Goal: Ask a question: Seek information or help from site administrators or community

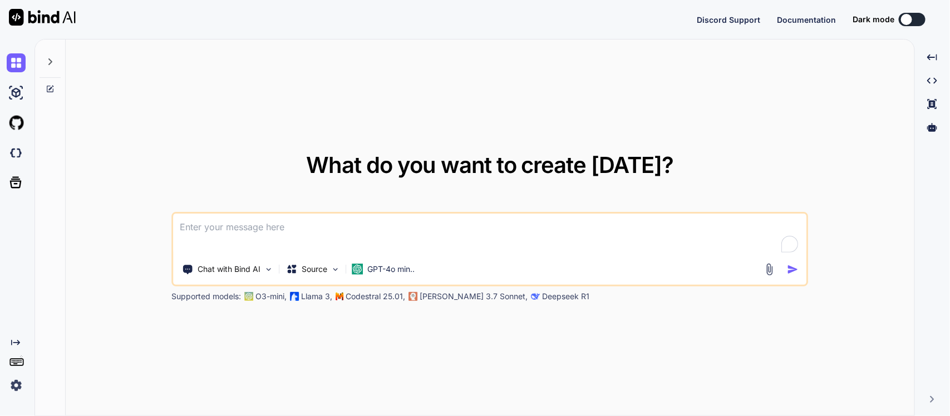
click at [913, 23] on button at bounding box center [912, 19] width 27 height 13
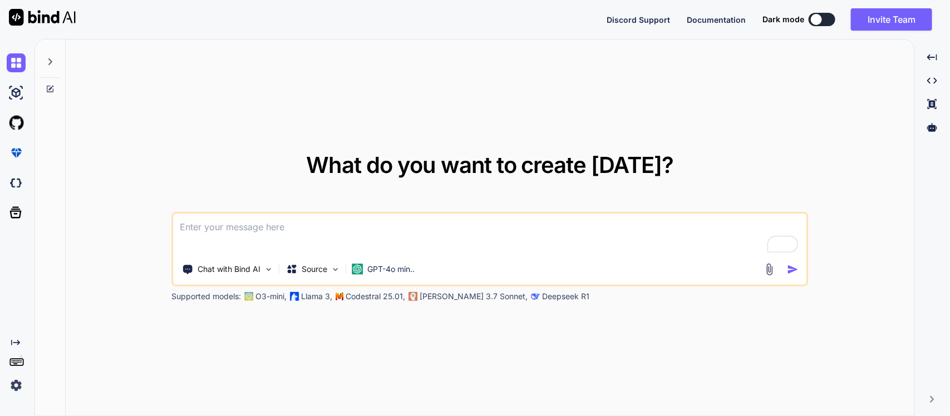
click at [821, 26] on div "Discord Support Documentation Dark mode Invite Team Created with Pixso." at bounding box center [774, 19] width 335 height 22
click at [813, 19] on div at bounding box center [816, 19] width 11 height 11
type textarea "x"
click at [396, 239] on textarea "To enrich screen reader interactions, please activate Accessibility in Grammarl…" at bounding box center [490, 234] width 633 height 41
click at [818, 23] on div at bounding box center [816, 19] width 11 height 11
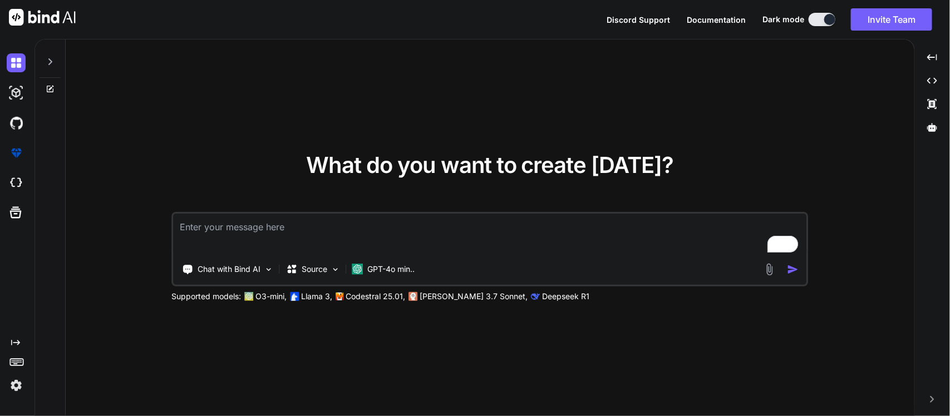
click at [309, 237] on textarea "To enrich screen reader interactions, please activate Accessibility in Grammarl…" at bounding box center [490, 234] width 633 height 41
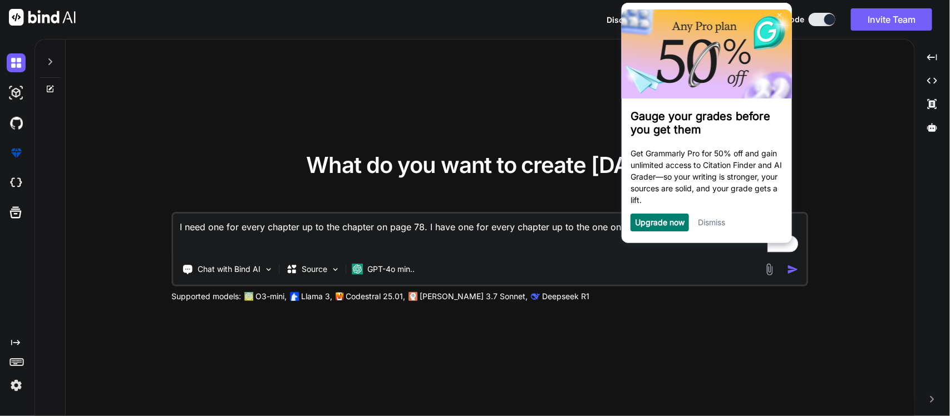
click at [706, 226] on link "Dismiss" at bounding box center [710, 222] width 27 height 9
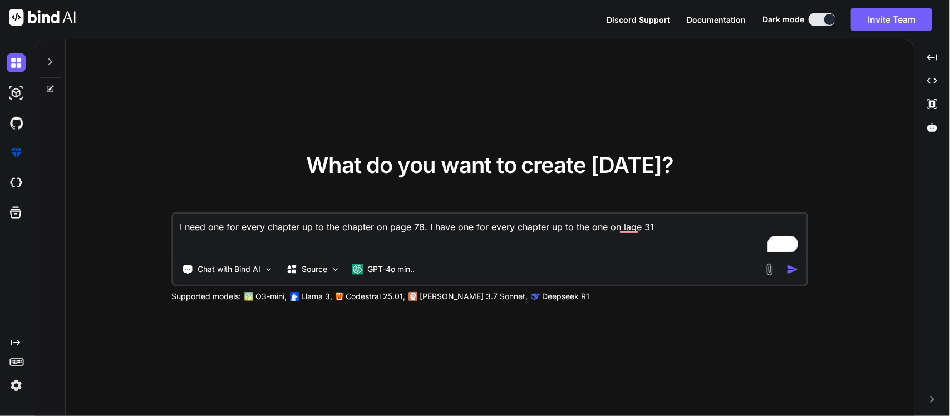
click at [660, 226] on textarea "I need one for every chapter up to the chapter on page 78. I have one for every…" at bounding box center [490, 234] width 633 height 41
click at [627, 224] on textarea "I need one for every chapter up to the chapter on page 78. I have one for every…" at bounding box center [490, 234] width 633 height 41
click at [670, 224] on textarea "I need one for every chapter up to the chapter on page 78. I have one for every…" at bounding box center [490, 234] width 633 height 41
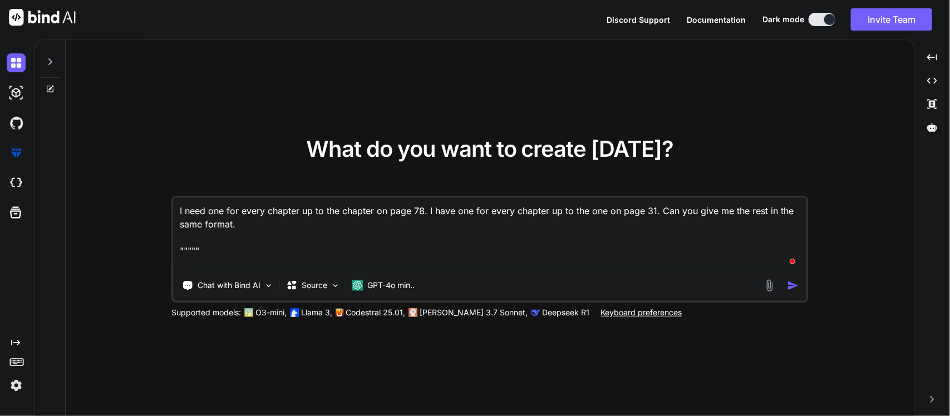
paste textarea "Loremipsumd Sitamet Con adip “elitsed” do e tempo inc ut lab etdoloremagn; aliq…"
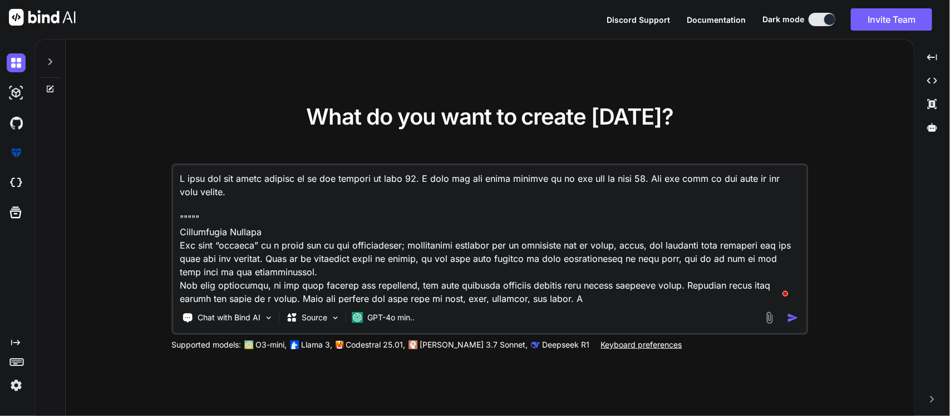
scroll to position [1095, 0]
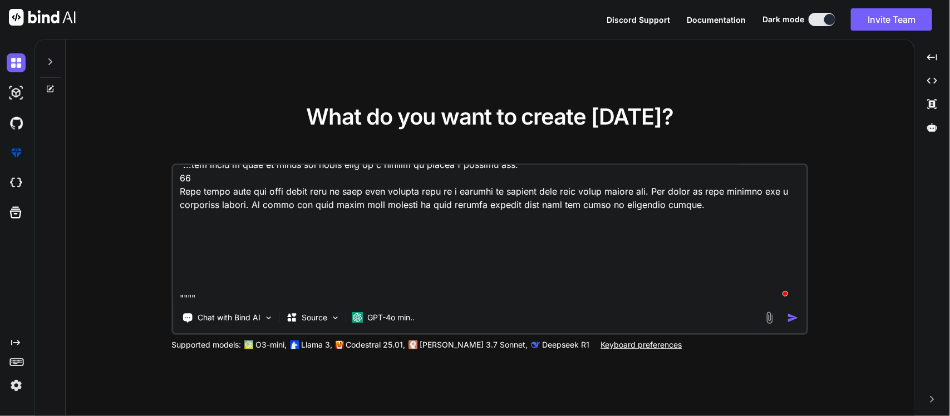
type textarea "L ipsu dol sit ametc adipisc el se doe tempori ut labo 67. E dolo mag ali enima…"
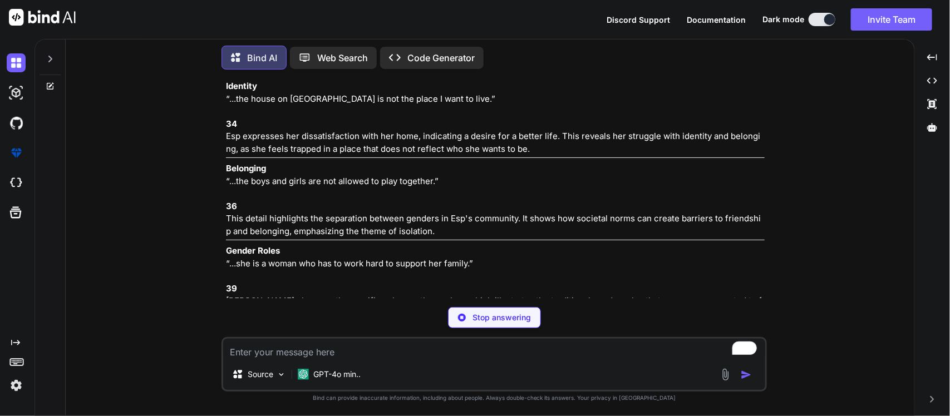
scroll to position [526, 0]
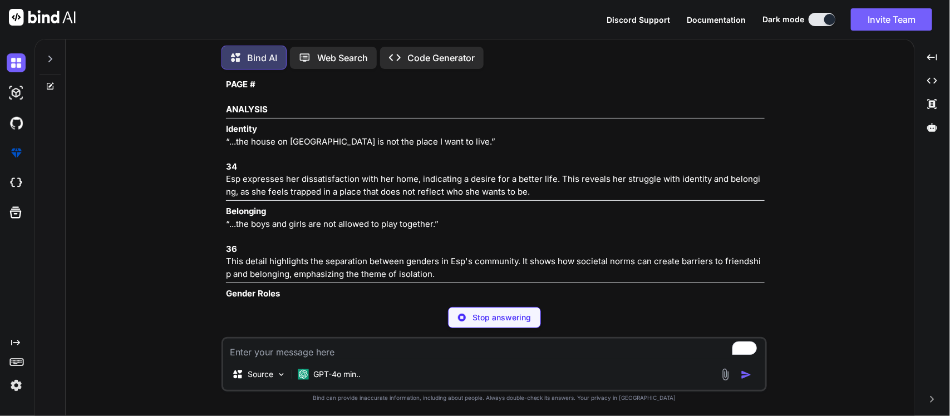
drag, startPoint x: 224, startPoint y: 128, endPoint x: 553, endPoint y: 213, distance: 339.3
click at [553, 213] on div "You Bind AI Sure! Here are the entries for the chapters up to page 78, followin…" at bounding box center [495, 188] width 543 height 220
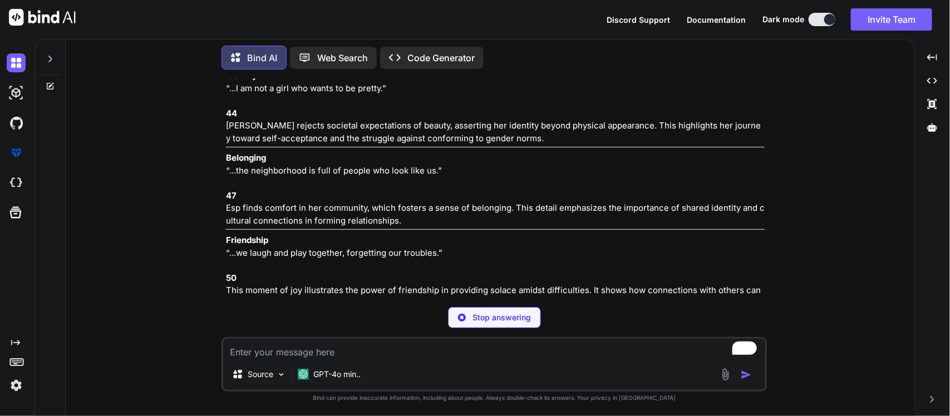
scroll to position [920, 0]
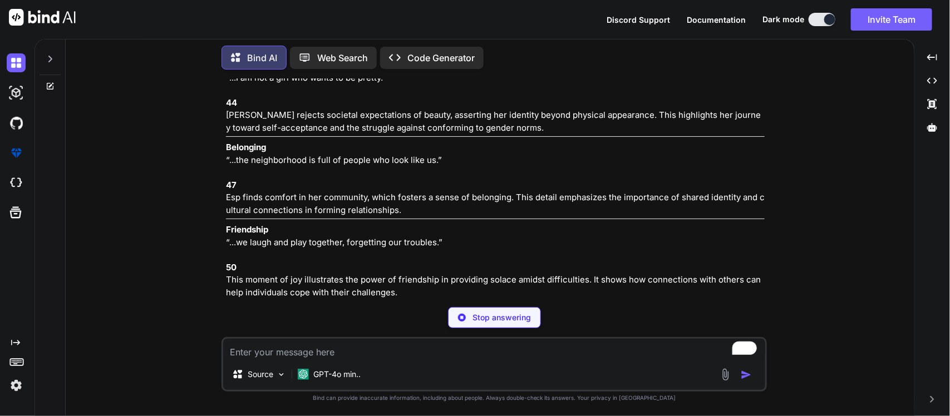
click at [360, 357] on textarea "To enrich screen reader interactions, please activate Accessibility in Grammarl…" at bounding box center [494, 349] width 542 height 20
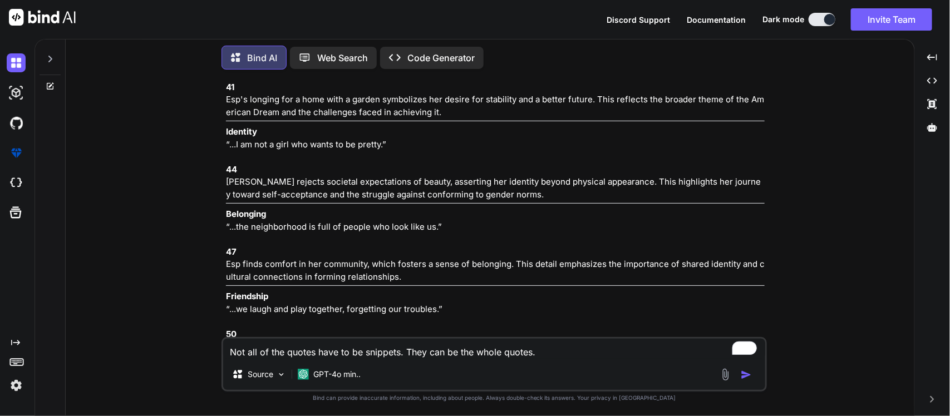
scroll to position [848, 0]
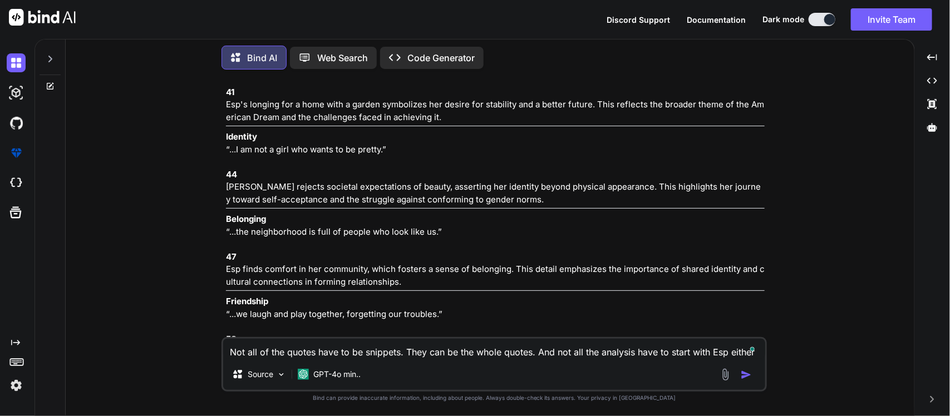
type textarea "Not all of the quotes have to be snippets. They can be the whole quotes. And no…"
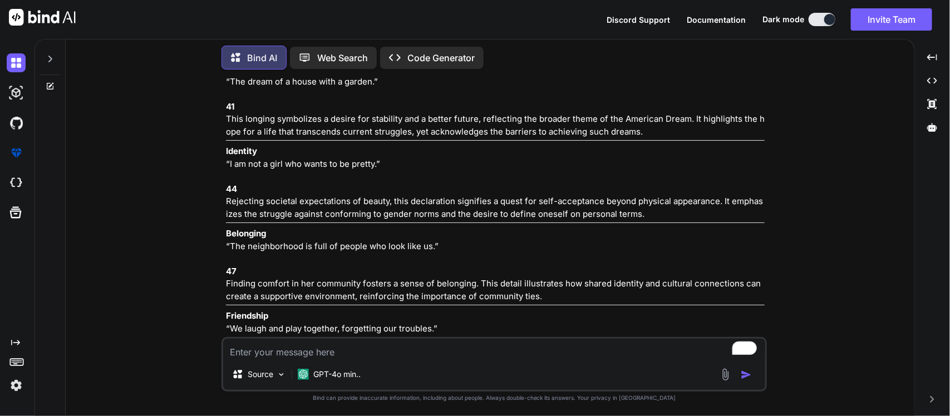
scroll to position [2285, 0]
drag, startPoint x: 223, startPoint y: 196, endPoint x: 637, endPoint y: 293, distance: 426.0
click at [637, 293] on div "You Bind AI Sure! Here are the entries for the chapters up to page 78, followin…" at bounding box center [495, 246] width 546 height 337
copy p "Identity “The house on [GEOGRAPHIC_DATA] is not the place I want to live.” 34 T…"
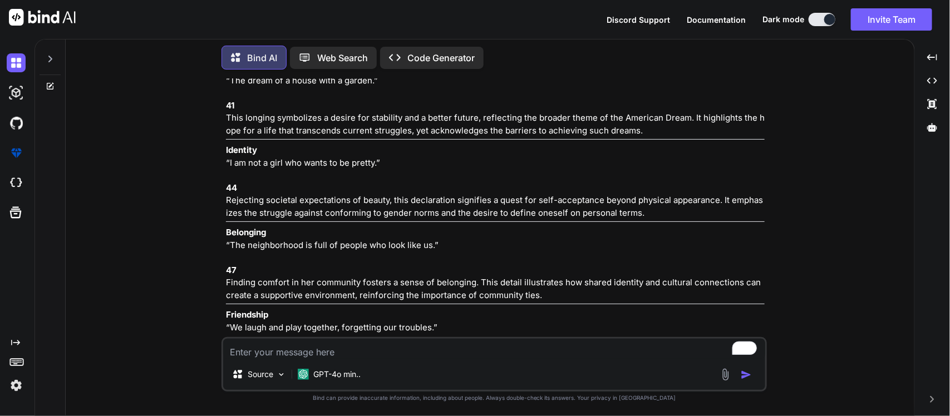
drag, startPoint x: 493, startPoint y: 218, endPoint x: 213, endPoint y: 223, distance: 279.5
click at [213, 223] on div "You Bind AI Sure! Here are the entries for the chapters up to page 78, followin…" at bounding box center [495, 246] width 840 height 337
copy p "“The house on [GEOGRAPHIC_DATA] is not the place I want to live.”"
drag, startPoint x: 224, startPoint y: 269, endPoint x: 701, endPoint y: 282, distance: 477.8
click at [701, 282] on div "You Bind AI Sure! Here are the entries for the chapters up to page 78, followin…" at bounding box center [495, 207] width 543 height 259
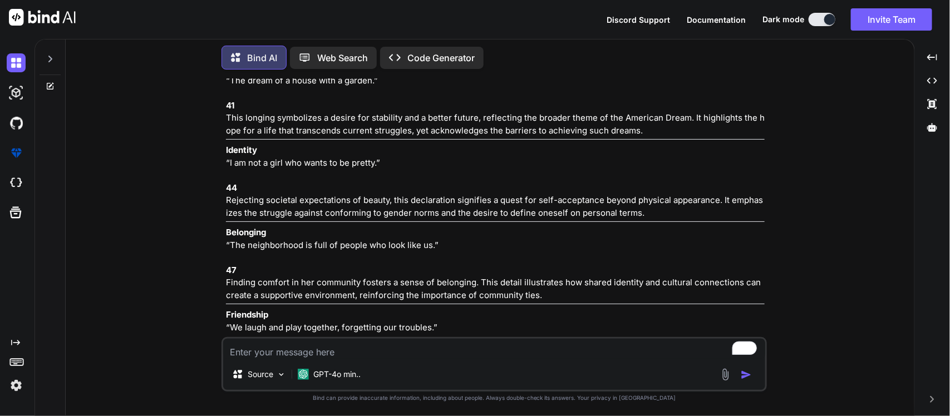
copy p "This statement reflects a deep dissatisfaction with her surroundings, indicatin…"
click at [435, 343] on textarea "To enrich screen reader interactions, please activate Accessibility in Grammarl…" at bounding box center [494, 349] width 542 height 20
type textarea "<"
type textarea "Make the analysis pretty simple and in easy words. 1-3 senteces"
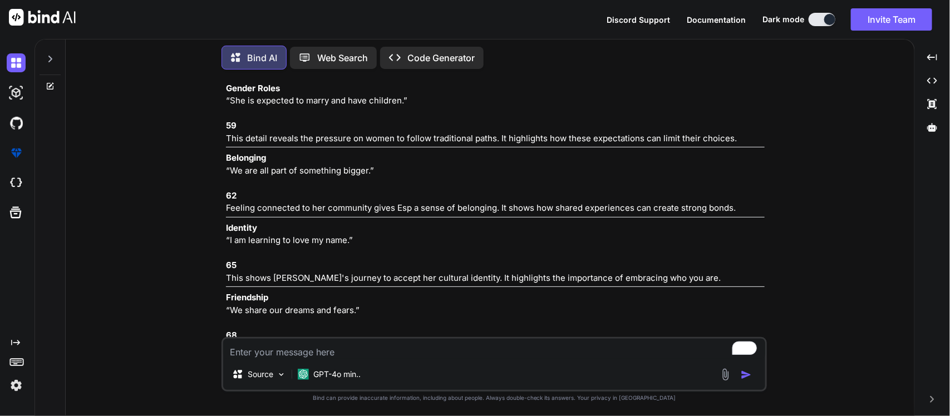
scroll to position [4148, 0]
drag, startPoint x: 220, startPoint y: 234, endPoint x: 744, endPoint y: 240, distance: 523.3
click at [744, 240] on div "You Bind AI Sure! Here are the entries for the chapters up to page 78, followin…" at bounding box center [495, 246] width 840 height 337
copy p "This shows that Esp is unhappy with her home and dreams of a better life. It hi…"
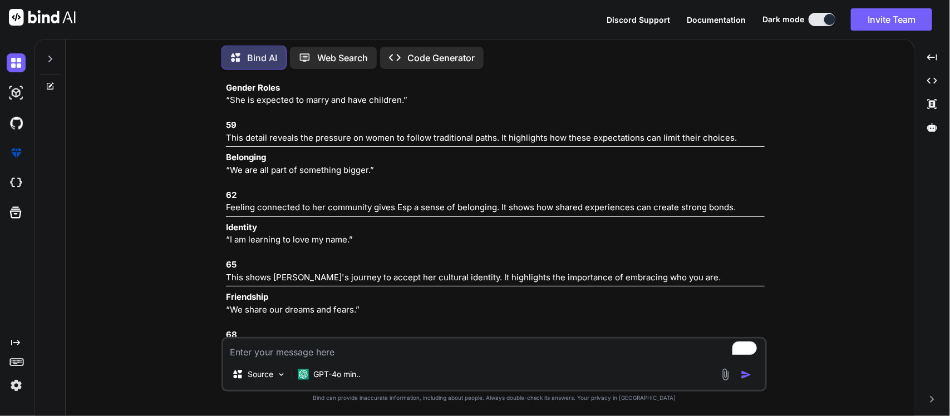
scroll to position [4211, 0]
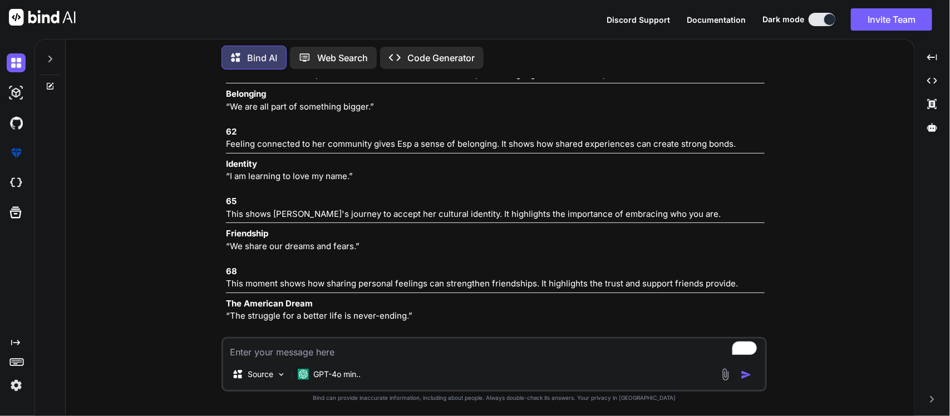
drag, startPoint x: 244, startPoint y: 240, endPoint x: 223, endPoint y: 243, distance: 20.7
click at [223, 243] on div "You Bind AI Sure! Here are the entries for the chapters up to page 78, followin…" at bounding box center [495, 246] width 546 height 337
copy strong "36"
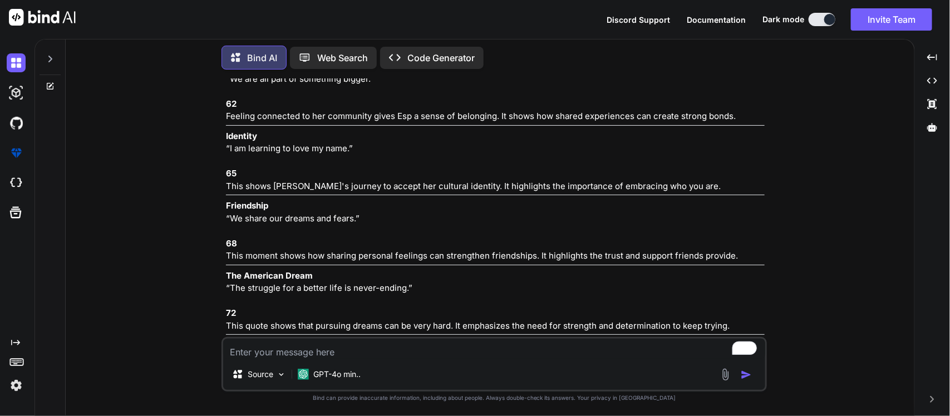
scroll to position [4240, 0]
drag, startPoint x: 269, startPoint y: 262, endPoint x: 222, endPoint y: 244, distance: 50.6
click at [222, 244] on div "You Bind AI Sure! Here are the entries for the chapters up to page 78, followin…" at bounding box center [495, 246] width 546 height 337
copy p "This quote shows that boys and girls are kept apart, making it hard for them to…"
drag, startPoint x: 456, startPoint y: 198, endPoint x: 220, endPoint y: 195, distance: 236.6
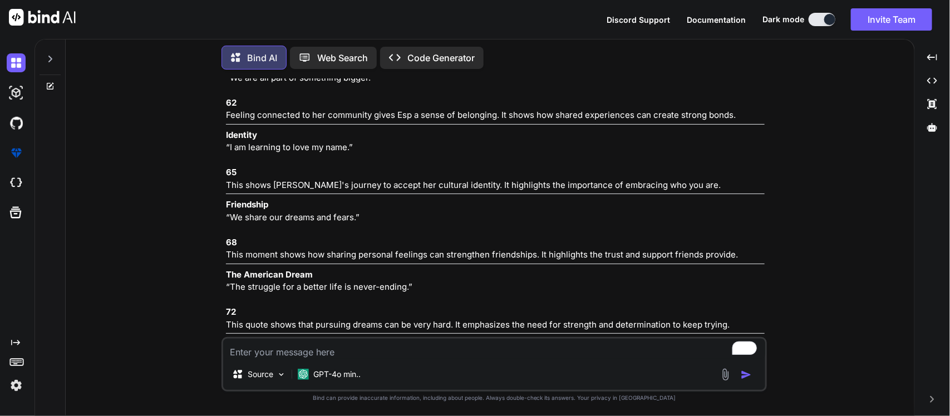
click at [220, 195] on div "You Bind AI Sure! Here are the entries for the chapters up to page 78, followin…" at bounding box center [495, 246] width 840 height 337
copy p "“The boys and girls are not allowed to play together.”"
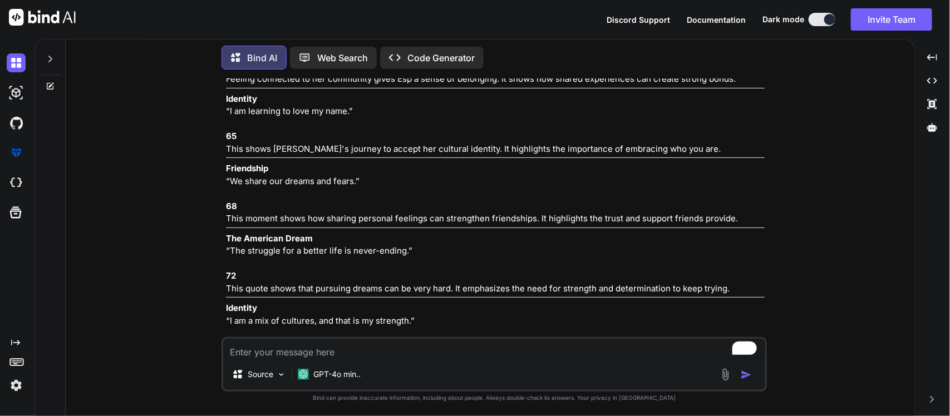
drag, startPoint x: 221, startPoint y: 259, endPoint x: 774, endPoint y: 312, distance: 555.2
click at [774, 312] on div "You Bind AI Sure! Here are the entries for the chapters up to page 78, followin…" at bounding box center [495, 246] width 840 height 337
copy p "“She is a woman who has to work hard to support her family.” 39 This detail sho…"
click at [412, 349] on textarea "To enrich screen reader interactions, please activate Accessibility in Grammarl…" at bounding box center [494, 349] width 542 height 20
type textarea "Can you also make me a topic sentence about a theme of gender roles in The Hous…"
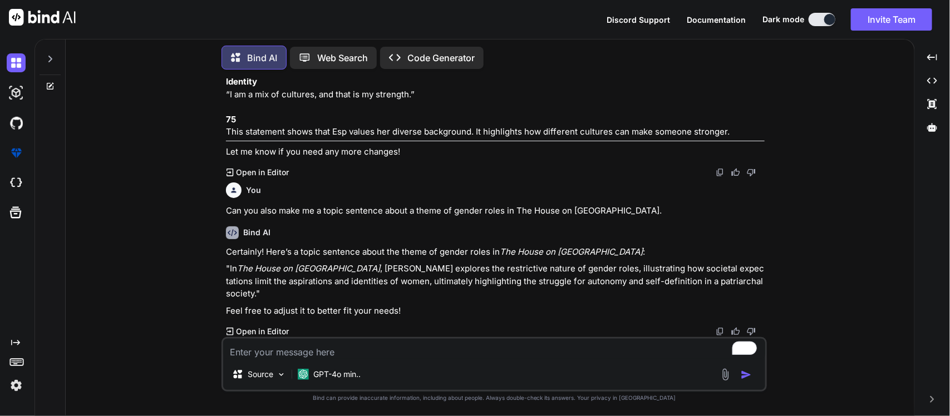
scroll to position [5609, 0]
drag, startPoint x: 229, startPoint y: 281, endPoint x: 759, endPoint y: 295, distance: 529.6
click at [759, 295] on p ""In The House on [GEOGRAPHIC_DATA] , [PERSON_NAME] explores the restrictive nat…" at bounding box center [495, 282] width 539 height 38
copy p "In The House on [GEOGRAPHIC_DATA] , [PERSON_NAME] explores the restrictive natu…"
click at [500, 342] on textarea "To enrich screen reader interactions, please activate Accessibility in Grammarl…" at bounding box center [494, 349] width 542 height 20
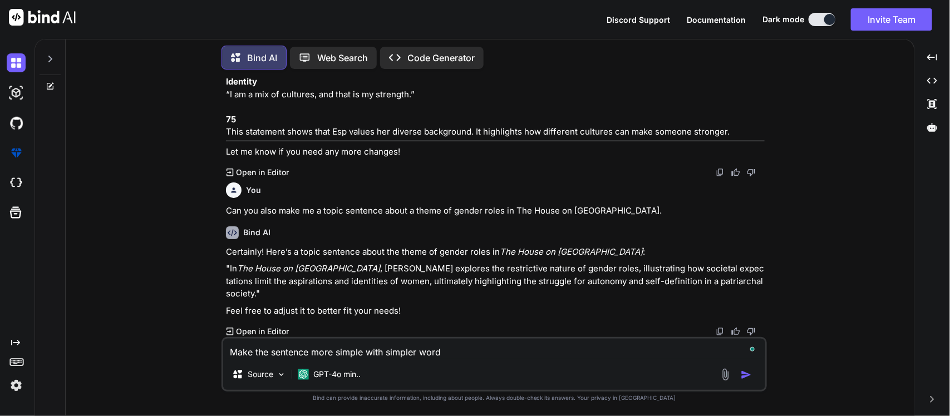
type textarea "Make the sentence more simple with simpler words"
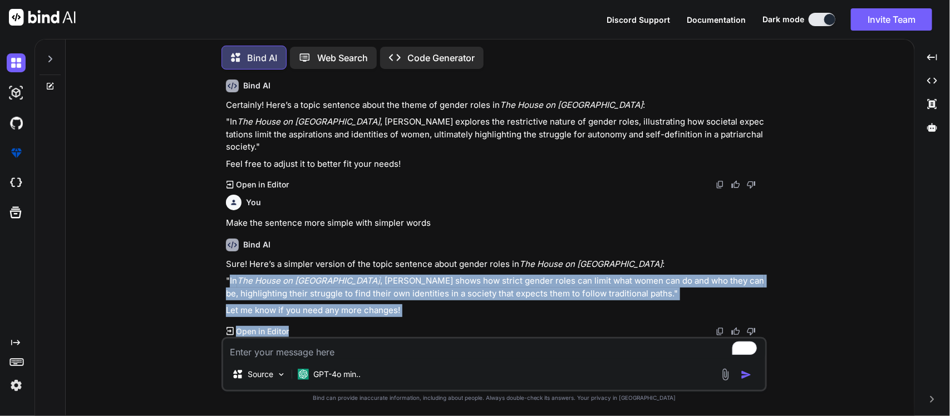
scroll to position [5757, 0]
drag, startPoint x: 229, startPoint y: 282, endPoint x: 645, endPoint y: 292, distance: 416.0
click at [645, 292] on p ""In The House on [GEOGRAPHIC_DATA] , [PERSON_NAME] shows how strict gender role…" at bounding box center [495, 287] width 539 height 25
copy p "In The House on [GEOGRAPHIC_DATA] , [PERSON_NAME] shows how strict gender roles…"
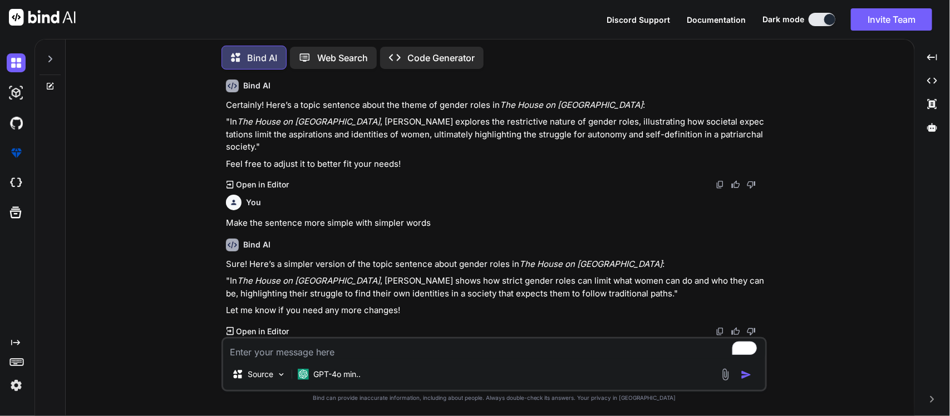
click at [501, 202] on div "You" at bounding box center [495, 203] width 539 height 16
click at [482, 338] on div "Source GPT-4o min.." at bounding box center [495, 364] width 546 height 55
click at [359, 347] on textarea "To enrich screen reader interactions, please activate Accessibility in Grammarl…" at bounding box center [494, 349] width 542 height 20
paste textarea "In The House on [GEOGRAPHIC_DATA], [PERSON_NAME] shows how rigid gender roles c…"
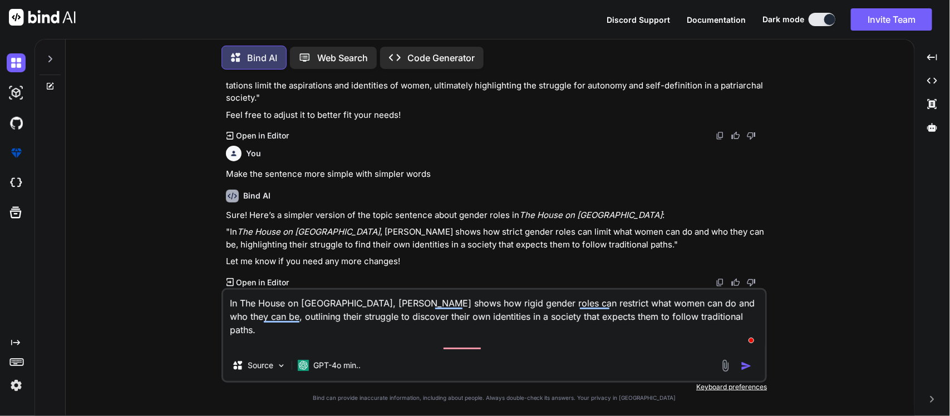
type textarea "In The House on [GEOGRAPHIC_DATA], [PERSON_NAME] shows how rigid gender roles c…"
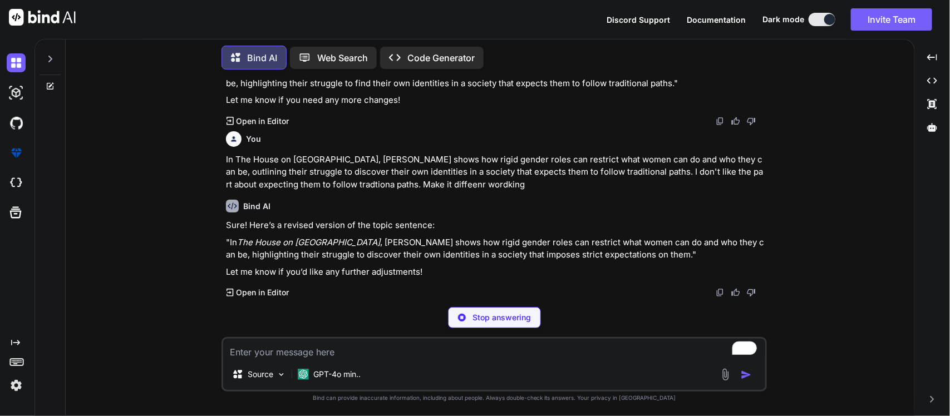
scroll to position [5928, 0]
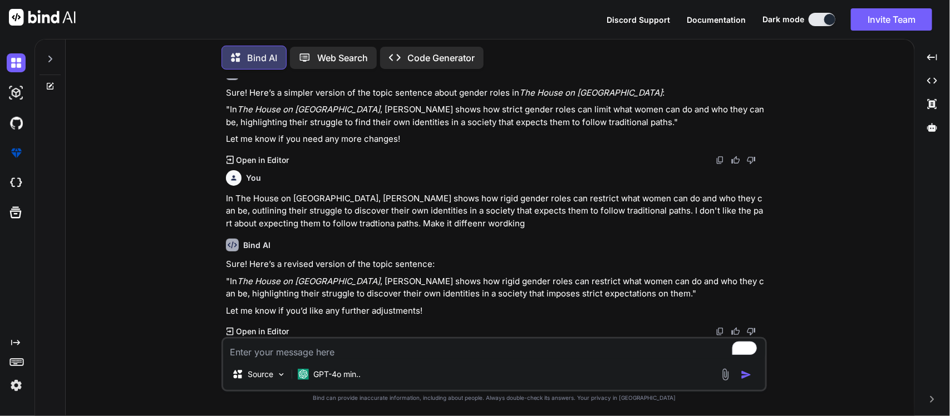
drag, startPoint x: 229, startPoint y: 280, endPoint x: 655, endPoint y: 296, distance: 426.7
click at [655, 296] on p ""In The House on [GEOGRAPHIC_DATA] , [PERSON_NAME] shows how rigid gender roles…" at bounding box center [495, 288] width 539 height 25
click at [521, 343] on textarea "To enrich screen reader interactions, please activate Accessibility in Grammarl…" at bounding box center [494, 349] width 542 height 20
paste textarea "In The House on [GEOGRAPHIC_DATA], [PERSON_NAME] shows how rigid gender roles c…"
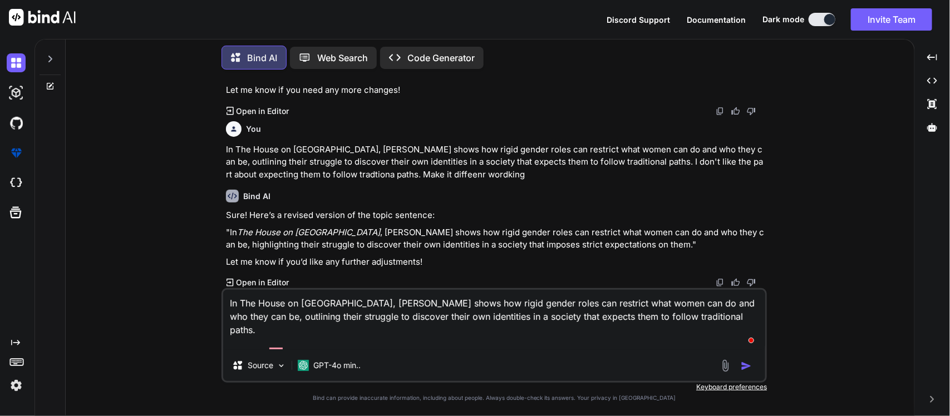
type textarea "In The House on [GEOGRAPHIC_DATA], [PERSON_NAME] shows how rigid gender roles c…"
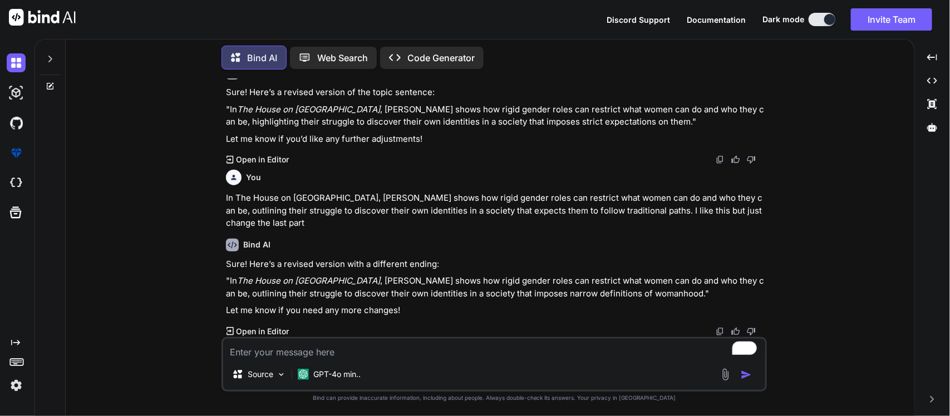
scroll to position [6100, 0]
drag, startPoint x: 671, startPoint y: 296, endPoint x: 229, endPoint y: 278, distance: 442.3
click at [229, 278] on p ""In The House on [GEOGRAPHIC_DATA] , [PERSON_NAME] shows how rigid gender roles…" at bounding box center [495, 287] width 539 height 25
click at [384, 208] on p "In The House on [GEOGRAPHIC_DATA], [PERSON_NAME] shows how rigid gender roles c…" at bounding box center [495, 211] width 539 height 38
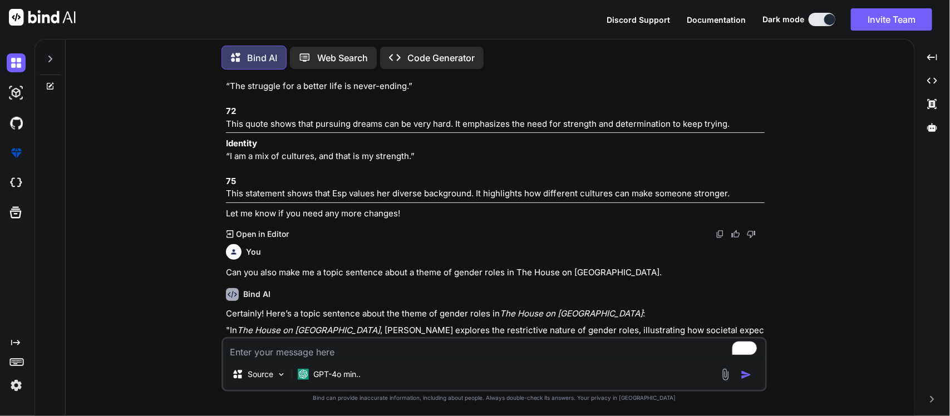
scroll to position [4441, 0]
drag, startPoint x: 225, startPoint y: 195, endPoint x: 421, endPoint y: 194, distance: 195.4
click at [421, 194] on div "You Bind AI Sure! Here are the entries for the chapters up to page 78, followin…" at bounding box center [495, 207] width 543 height 259
drag, startPoint x: 694, startPoint y: 237, endPoint x: 177, endPoint y: 237, distance: 517.1
click at [177, 237] on div "You Bind AI Sure! Here are the entries for the chapters up to page 78, followin…" at bounding box center [495, 246] width 840 height 337
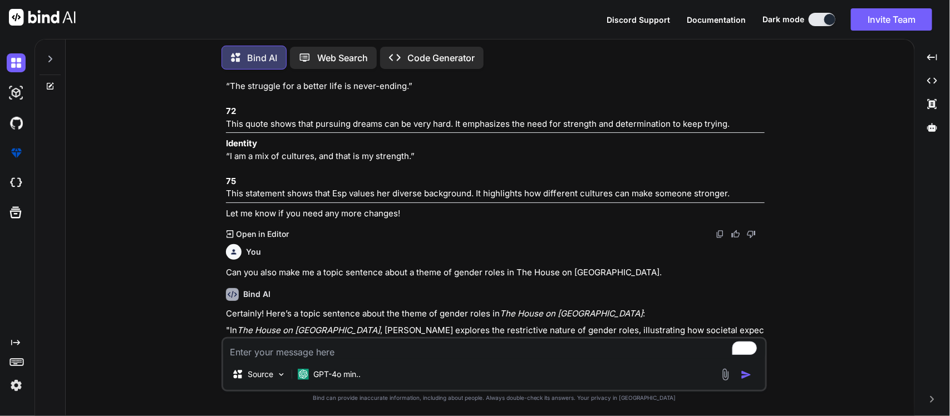
scroll to position [4537, 0]
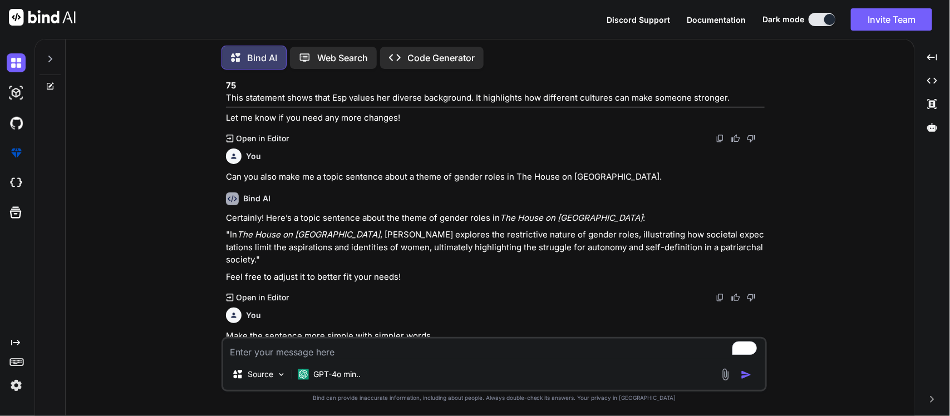
drag, startPoint x: 383, startPoint y: 175, endPoint x: 368, endPoint y: 179, distance: 15.4
drag, startPoint x: 391, startPoint y: 188, endPoint x: 220, endPoint y: 195, distance: 171.0
click at [220, 195] on div "You Bind AI Sure! Here are the entries for the chapters up to page 78, followin…" at bounding box center [495, 246] width 840 height 337
drag, startPoint x: 215, startPoint y: 240, endPoint x: 814, endPoint y: 239, distance: 599.0
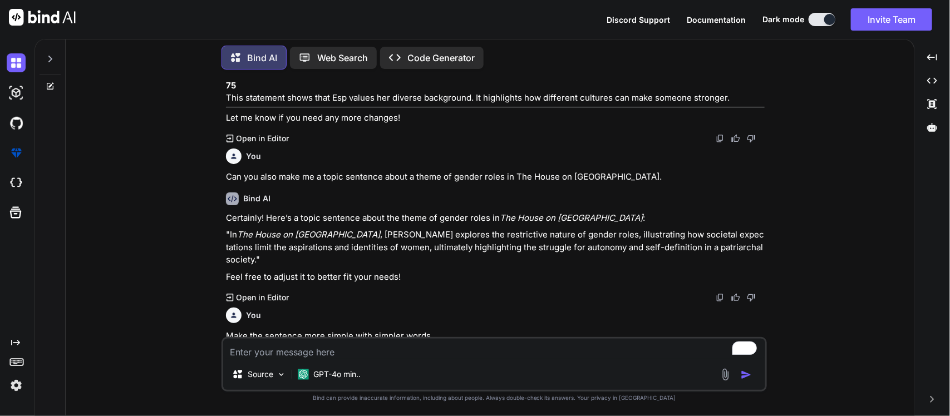
click at [814, 239] on div "You Bind AI Sure! Here are the entries for the chapters up to page 78, followin…" at bounding box center [495, 246] width 840 height 337
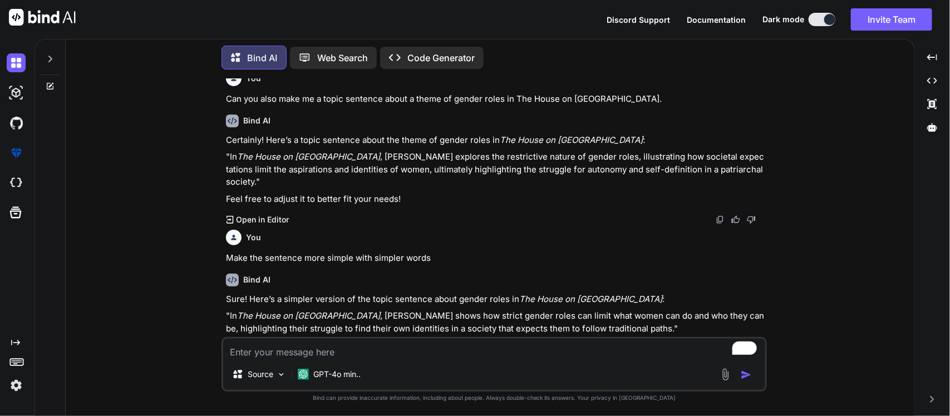
scroll to position [4616, 0]
drag, startPoint x: 456, startPoint y: 212, endPoint x: 221, endPoint y: 213, distance: 235.5
click at [222, 213] on div "You Bind AI Sure! Here are the entries for the chapters up to page 78, followin…" at bounding box center [495, 246] width 546 height 337
drag, startPoint x: 295, startPoint y: 268, endPoint x: 222, endPoint y: 263, distance: 73.6
click at [222, 263] on div "You Bind AI Sure! Here are the entries for the chapters up to page 78, followin…" at bounding box center [495, 246] width 546 height 337
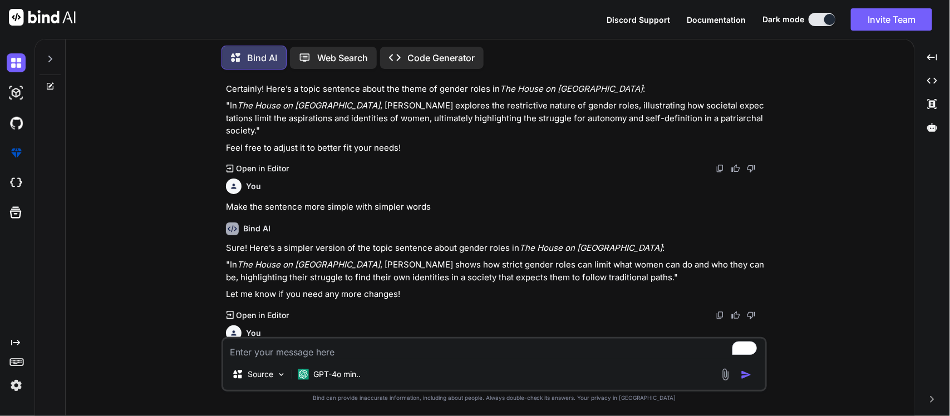
scroll to position [4666, 0]
drag, startPoint x: 441, startPoint y: 259, endPoint x: 225, endPoint y: 270, distance: 215.7
click at [225, 270] on div "You Bind AI Sure! Here are the entries for the chapters up to page 78, followin…" at bounding box center [495, 207] width 543 height 259
drag, startPoint x: 451, startPoint y: 266, endPoint x: 222, endPoint y: 268, distance: 229.3
click at [222, 268] on div "You Bind AI Sure! Here are the entries for the chapters up to page 78, followin…" at bounding box center [495, 246] width 546 height 337
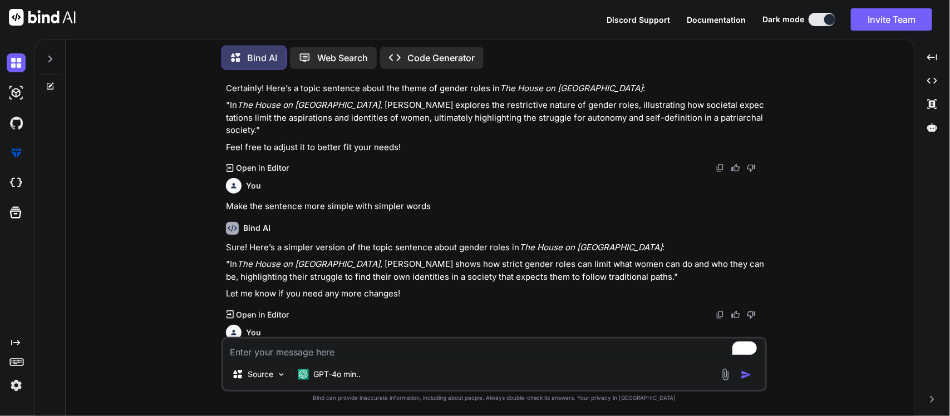
drag, startPoint x: 212, startPoint y: 322, endPoint x: 747, endPoint y: 315, distance: 535.0
click at [747, 315] on div "You Bind AI Sure! Here are the entries for the chapters up to page 78, followin…" at bounding box center [495, 246] width 840 height 337
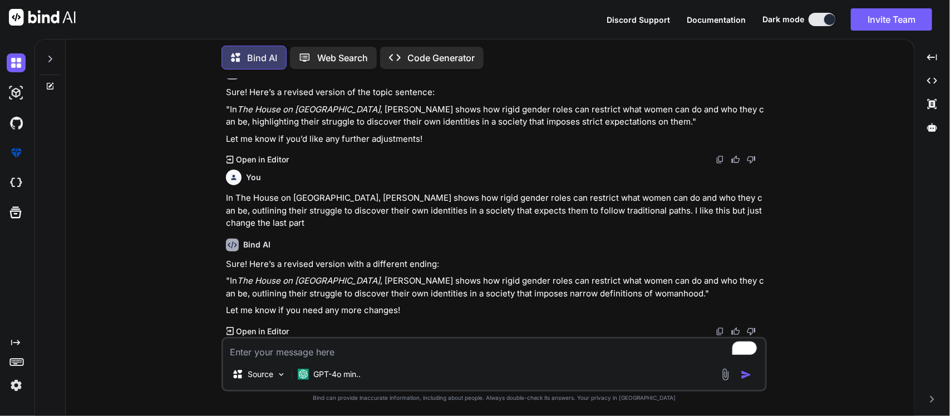
drag, startPoint x: 753, startPoint y: 316, endPoint x: 304, endPoint y: 313, distance: 448.7
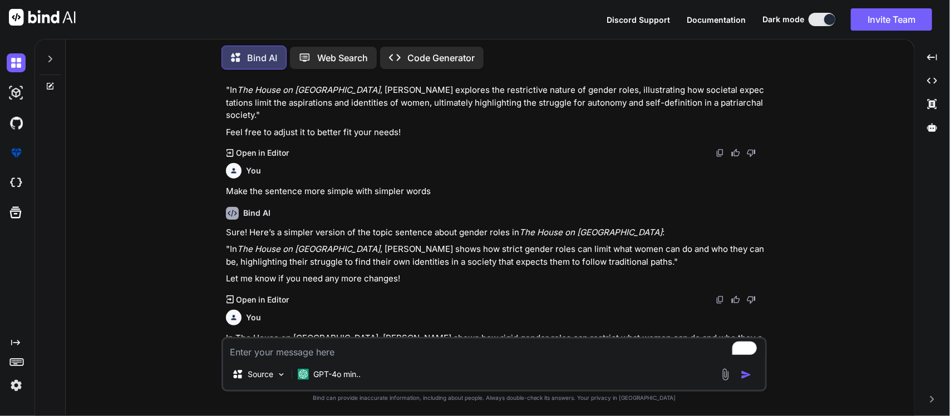
scroll to position [4680, 0]
drag, startPoint x: 752, startPoint y: 302, endPoint x: 202, endPoint y: 305, distance: 550.0
click at [202, 305] on div "You Bind AI Sure! Here are the entries for the chapters up to page 78, followin…" at bounding box center [495, 246] width 840 height 337
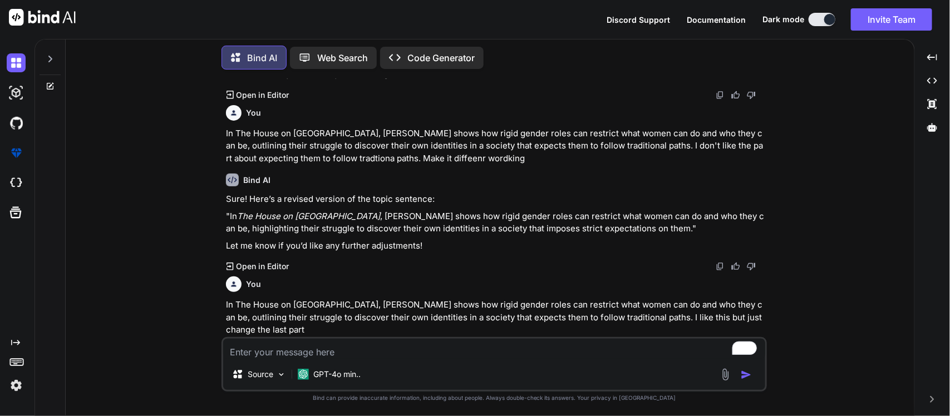
scroll to position [4887, 0]
drag, startPoint x: 416, startPoint y: 132, endPoint x: 213, endPoint y: 137, distance: 203.8
click at [213, 137] on div "You Bind AI Sure! Here are the entries for the chapters up to page 78, followin…" at bounding box center [495, 246] width 840 height 337
drag, startPoint x: 400, startPoint y: 140, endPoint x: 213, endPoint y: 143, distance: 187.1
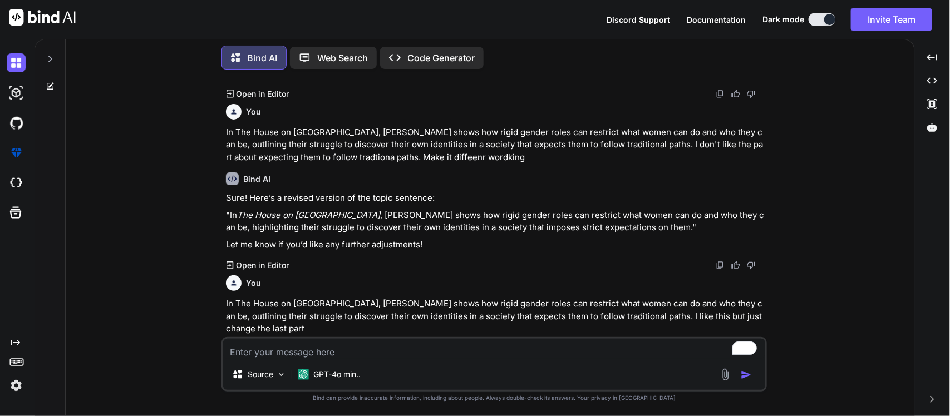
click at [213, 143] on div "You Bind AI Sure! Here are the entries for the chapters up to page 78, followin…" at bounding box center [495, 246] width 840 height 337
drag, startPoint x: 222, startPoint y: 186, endPoint x: 724, endPoint y: 186, distance: 502.7
click at [724, 186] on div "You Bind AI Sure! Here are the entries for the chapters up to page 78, followin…" at bounding box center [495, 246] width 546 height 337
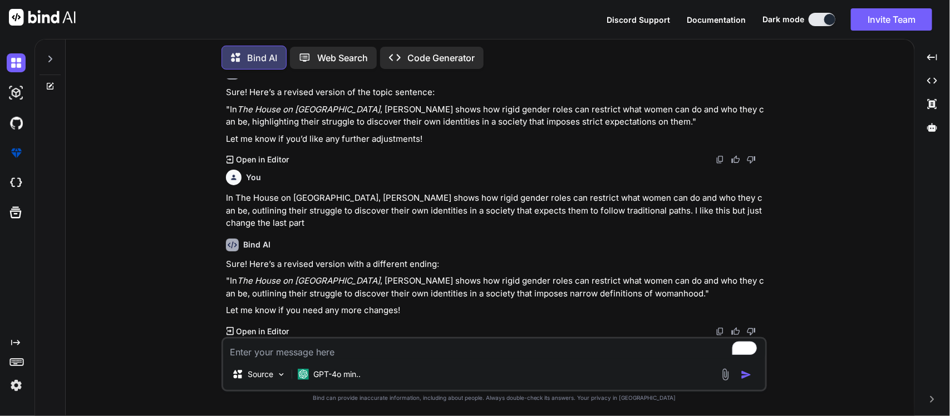
scroll to position [5042, 0]
drag, startPoint x: 218, startPoint y: 187, endPoint x: 415, endPoint y: 185, distance: 196.5
click at [415, 185] on div "You Bind AI Sure! Here are the entries for the chapters up to page 78, followin…" at bounding box center [495, 246] width 840 height 337
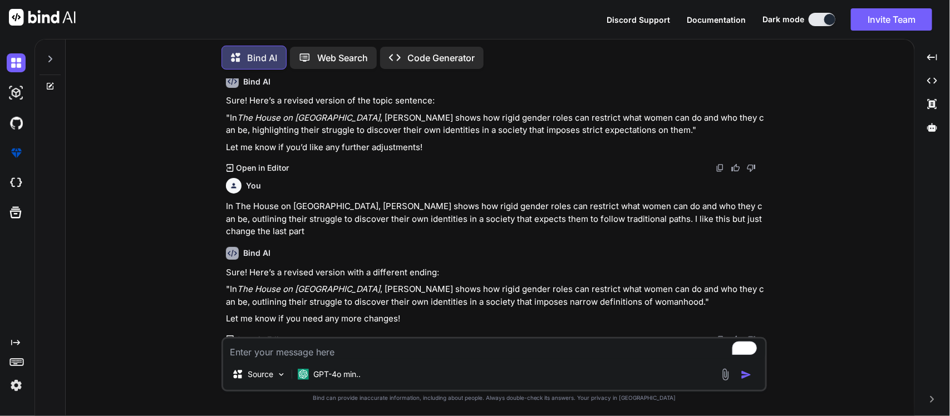
drag, startPoint x: 320, startPoint y: 110, endPoint x: 225, endPoint y: 113, distance: 94.7
click at [225, 113] on div "You Bind AI Sure! Here are the entries for the chapters up to page 78, followin…" at bounding box center [495, 207] width 543 height 259
drag, startPoint x: 392, startPoint y: 143, endPoint x: 307, endPoint y: 134, distance: 86.2
drag, startPoint x: 452, startPoint y: 135, endPoint x: 218, endPoint y: 143, distance: 233.9
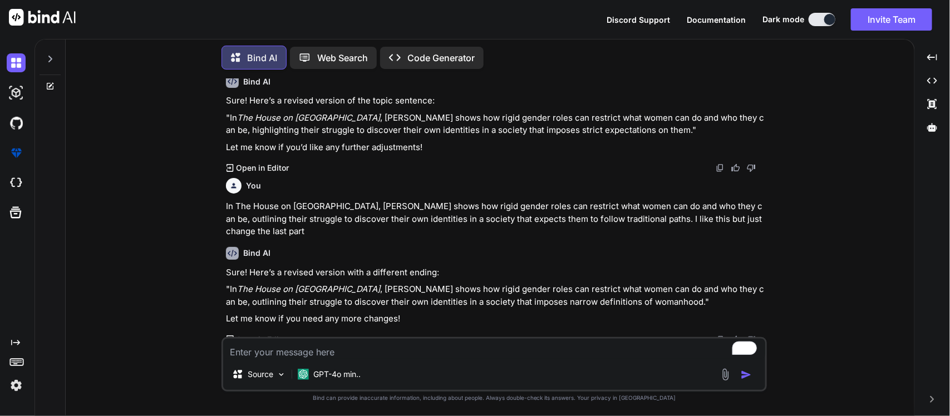
click at [218, 143] on div "You Bind AI Sure! Here are the entries for the chapters up to page 78, followin…" at bounding box center [495, 246] width 840 height 337
drag, startPoint x: 261, startPoint y: 193, endPoint x: 209, endPoint y: 188, distance: 52.1
click at [209, 188] on div "You Bind AI Sure! Here are the entries for the chapters up to page 78, followin…" at bounding box center [495, 246] width 840 height 337
drag, startPoint x: 252, startPoint y: 199, endPoint x: 215, endPoint y: 190, distance: 37.1
click at [215, 190] on div "You Bind AI Sure! Here are the entries for the chapters up to page 78, followin…" at bounding box center [495, 246] width 840 height 337
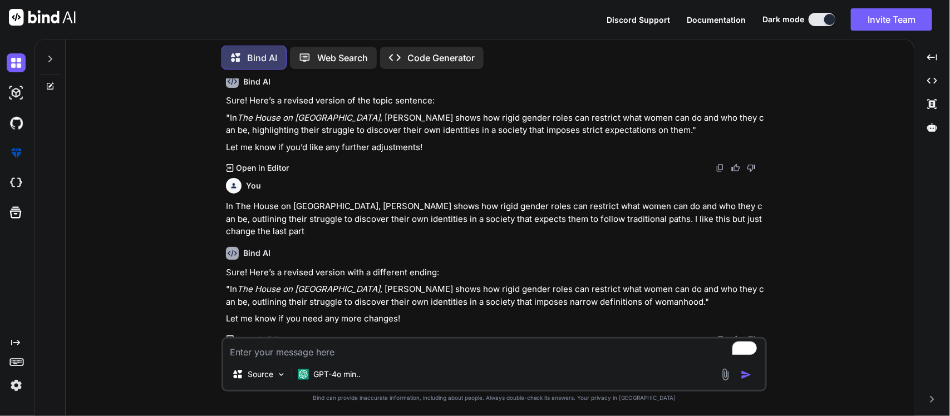
scroll to position [5036, 0]
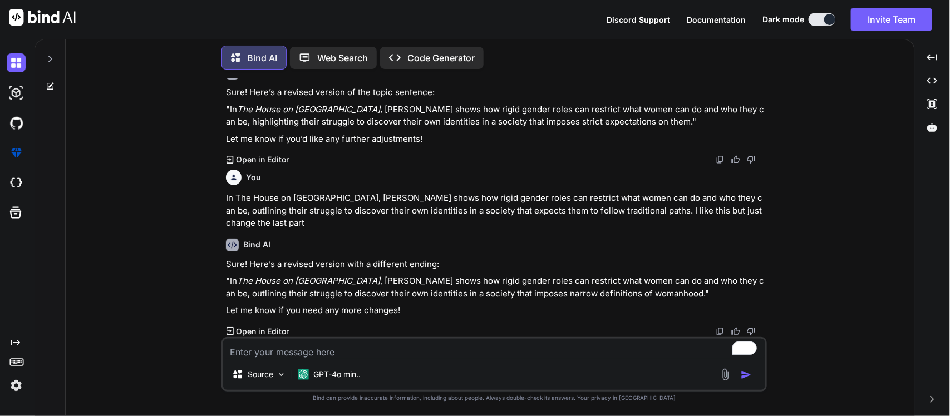
drag, startPoint x: 224, startPoint y: 238, endPoint x: 739, endPoint y: 241, distance: 514.9
click at [739, 241] on div "You Bind AI Sure! Here are the entries for the chapters up to page 78, followin…" at bounding box center [495, 207] width 543 height 259
drag, startPoint x: 386, startPoint y: 111, endPoint x: 220, endPoint y: 114, distance: 165.3
click at [220, 114] on div "You Bind AI Sure! Here are the entries for the chapters up to page 78, followin…" at bounding box center [495, 246] width 840 height 337
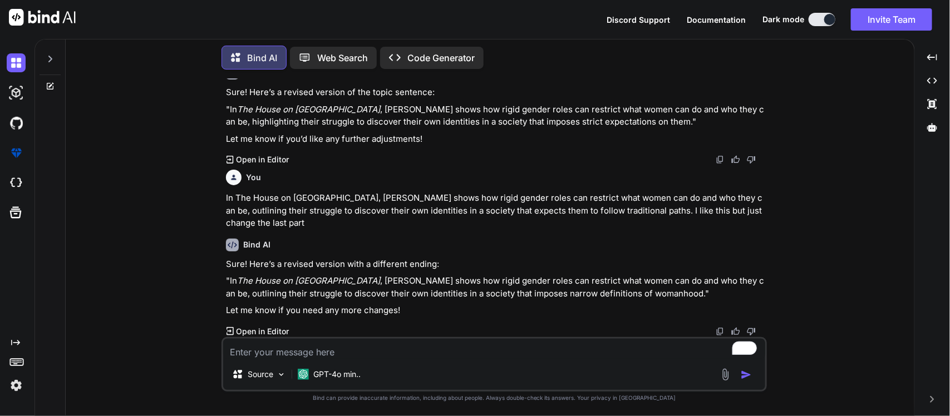
drag, startPoint x: 222, startPoint y: 166, endPoint x: 773, endPoint y: 160, distance: 551.1
click at [773, 160] on div "You Bind AI Sure! Here are the entries for the chapters up to page 78, followin…" at bounding box center [495, 246] width 840 height 337
drag, startPoint x: 376, startPoint y: 140, endPoint x: 220, endPoint y: 143, distance: 155.9
click at [220, 143] on div "You Bind AI Sure! Here are the entries for the chapters up to page 78, followin…" at bounding box center [495, 246] width 840 height 337
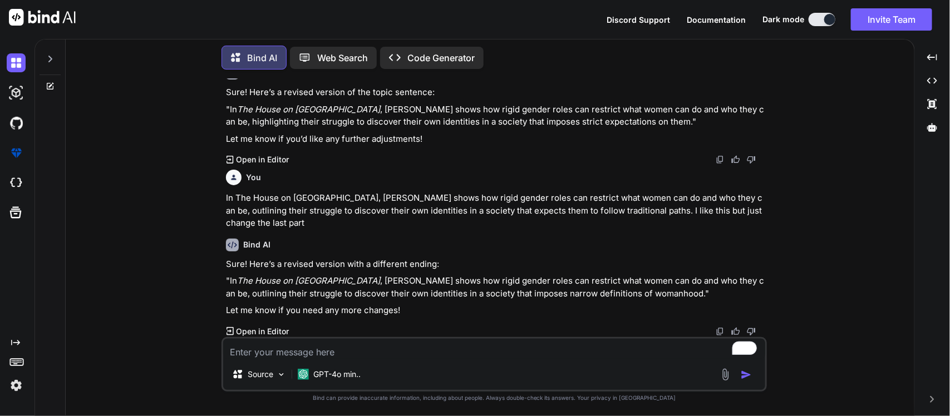
drag, startPoint x: 679, startPoint y: 190, endPoint x: 187, endPoint y: 192, distance: 492.1
click at [187, 192] on div "You Bind AI Sure! Here are the entries for the chapters up to page 78, followin…" at bounding box center [495, 246] width 840 height 337
drag, startPoint x: 374, startPoint y: 188, endPoint x: 223, endPoint y: 185, distance: 150.9
click at [223, 185] on div "You Bind AI Sure! Here are the entries for the chapters up to page 78, followin…" at bounding box center [495, 246] width 546 height 337
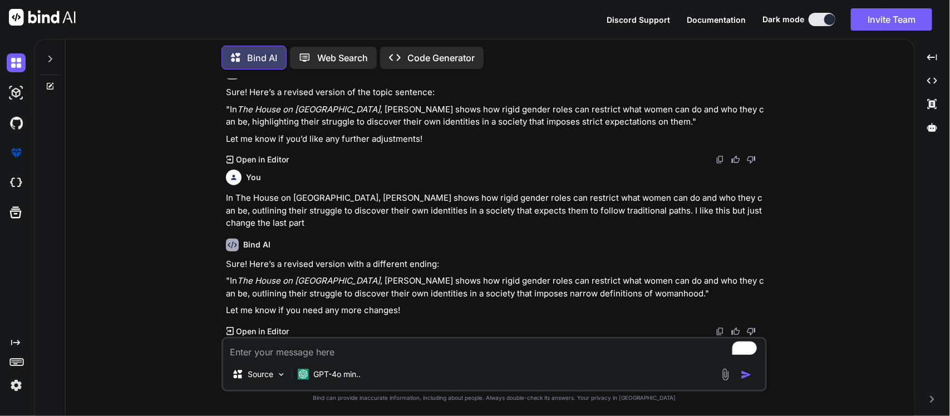
drag, startPoint x: 740, startPoint y: 235, endPoint x: 224, endPoint y: 234, distance: 516.6
click at [224, 234] on div "You Bind AI Sure! Here are the entries for the chapters up to page 78, followin…" at bounding box center [495, 207] width 543 height 259
drag, startPoint x: 351, startPoint y: 151, endPoint x: 221, endPoint y: 150, distance: 130.3
click at [222, 150] on div "You Bind AI Sure! Here are the entries for the chapters up to page 78, followin…" at bounding box center [495, 246] width 546 height 337
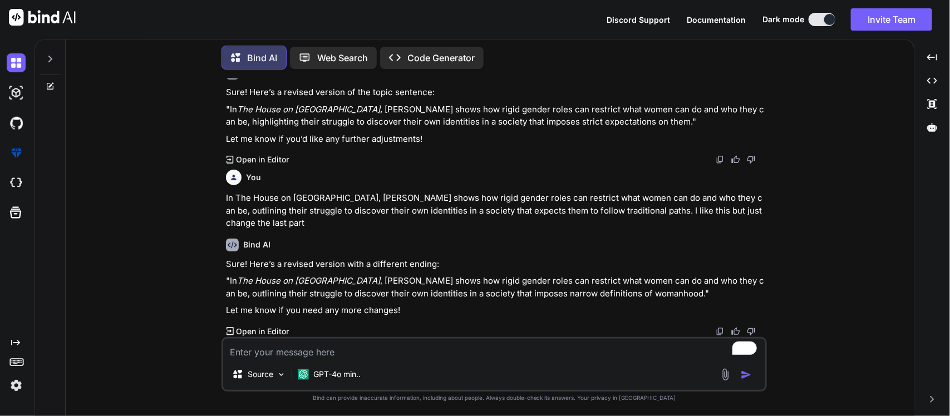
scroll to position [5492, 0]
drag, startPoint x: 429, startPoint y: 115, endPoint x: 198, endPoint y: 121, distance: 231.1
click at [198, 121] on div "You Bind AI Sure! Here are the entries for the chapters up to page 78, followin…" at bounding box center [495, 246] width 840 height 337
drag, startPoint x: 738, startPoint y: 157, endPoint x: 752, endPoint y: 164, distance: 15.7
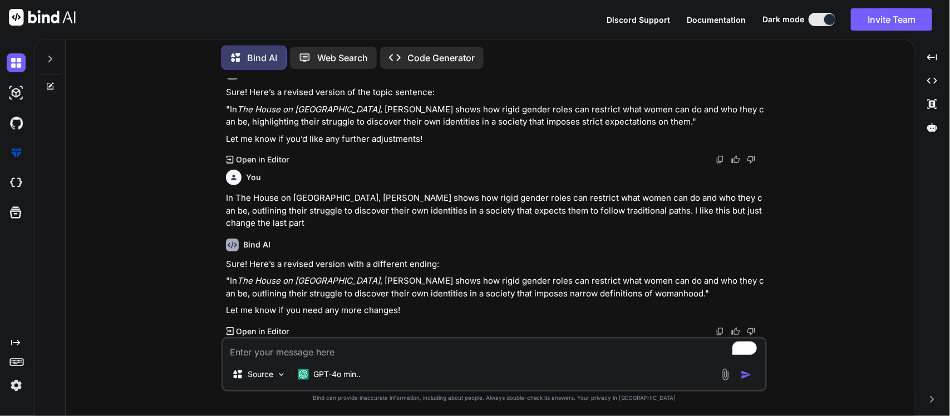
drag, startPoint x: 278, startPoint y: 190, endPoint x: 223, endPoint y: 187, distance: 55.2
click at [223, 187] on div "You Bind AI Sure! Here are the entries for the chapters up to page 78, followin…" at bounding box center [495, 246] width 546 height 337
drag, startPoint x: 439, startPoint y: 205, endPoint x: 242, endPoint y: 215, distance: 196.8
drag, startPoint x: 436, startPoint y: 212, endPoint x: 223, endPoint y: 214, distance: 212.7
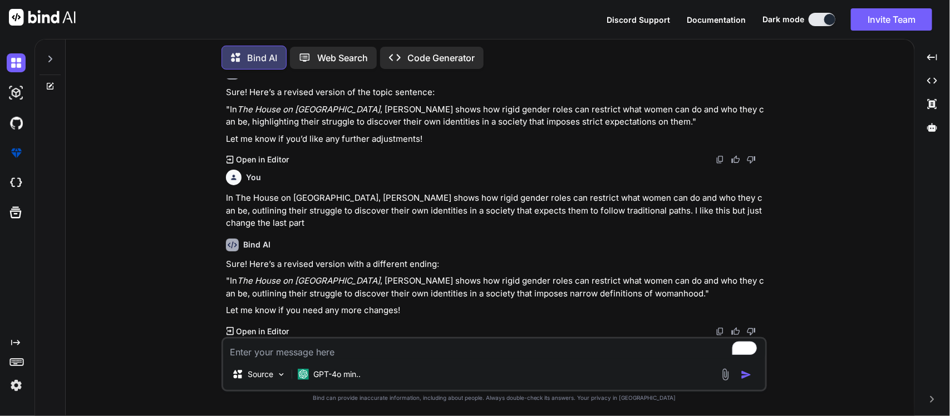
click at [223, 214] on div "You Bind AI Sure! Here are the entries for the chapters up to page 78, followin…" at bounding box center [495, 246] width 546 height 337
drag, startPoint x: 224, startPoint y: 260, endPoint x: 738, endPoint y: 259, distance: 513.8
click at [738, 259] on div "You Bind AI Sure! Here are the entries for the chapters up to page 78, followin…" at bounding box center [495, 207] width 543 height 259
click at [387, 363] on div "Source GPT-4o min.." at bounding box center [494, 376] width 542 height 27
click at [382, 351] on textarea "To enrich screen reader interactions, please activate Accessibility in Grammarl…" at bounding box center [494, 349] width 542 height 20
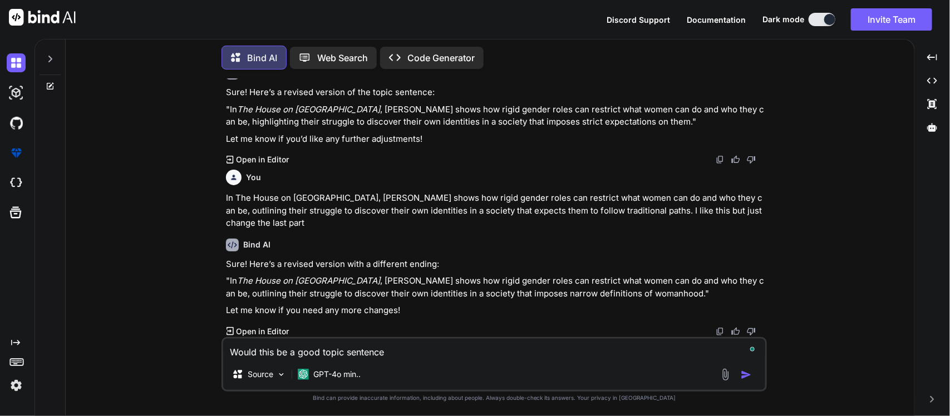
click at [382, 351] on textarea "Would this be a good topic sentence" at bounding box center [494, 349] width 542 height 20
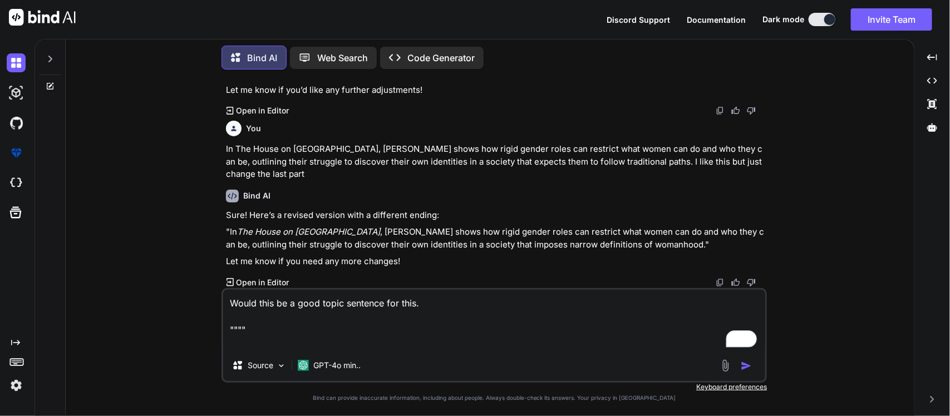
paste textarea "THEME PARAGRAPH Write a paragraph exploring one of the themes from the dialecti…"
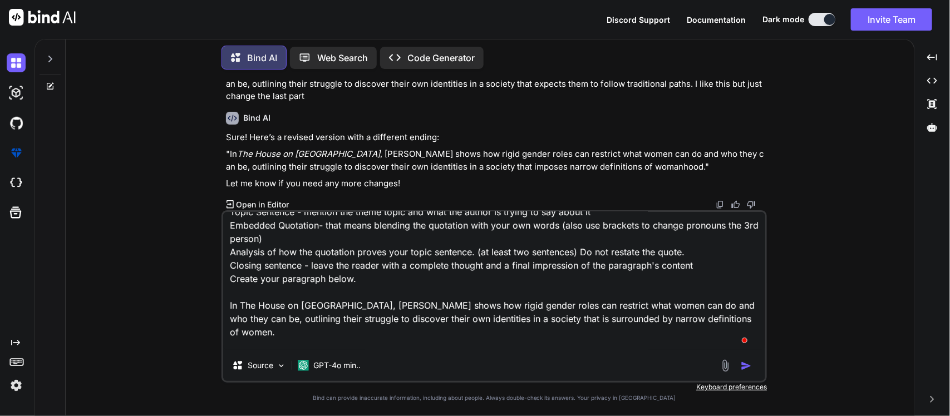
scroll to position [107, 0]
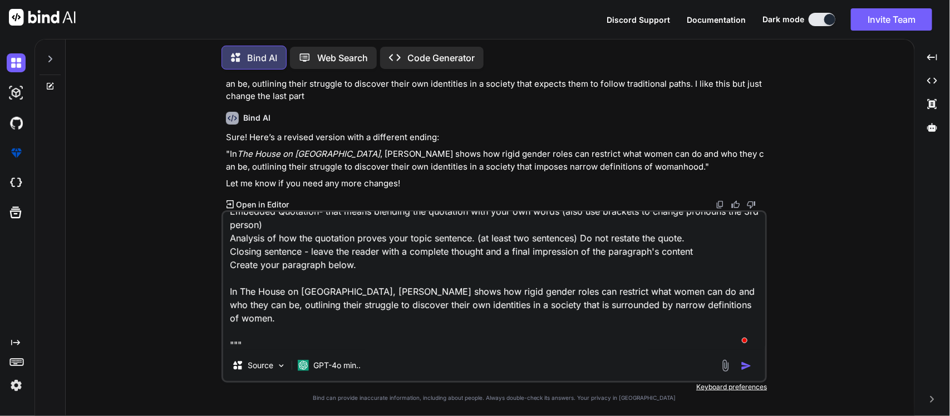
type textarea "Would this be a good topic sentence for this. """" THEME PARAGRAPH Write a para…"
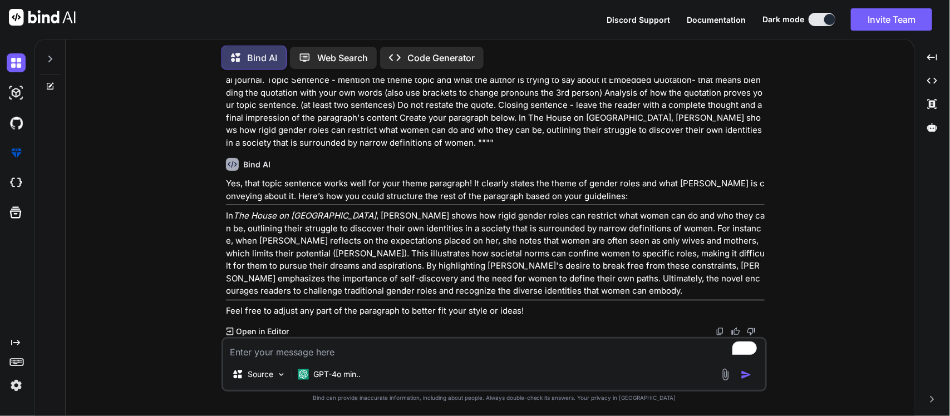
scroll to position [6403, 0]
type textarea "I just wanted the topic sentence for now"
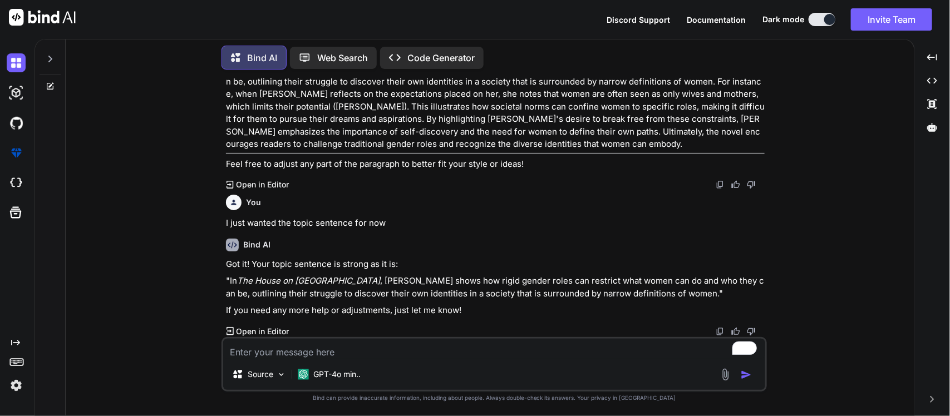
scroll to position [6549, 0]
type textarea "Make the words very simple like a highschool freshman"
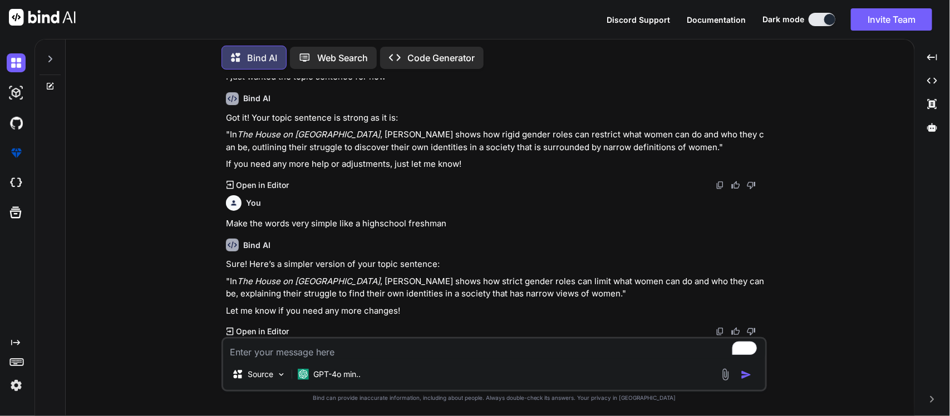
scroll to position [6695, 0]
click at [395, 357] on textarea "To enrich screen reader interactions, please activate Accessibility in Grammarl…" at bounding box center [494, 349] width 542 height 20
paste textarea "In The House on [GEOGRAPHIC_DATA], [PERSON_NAME] shows how gender roles can def…"
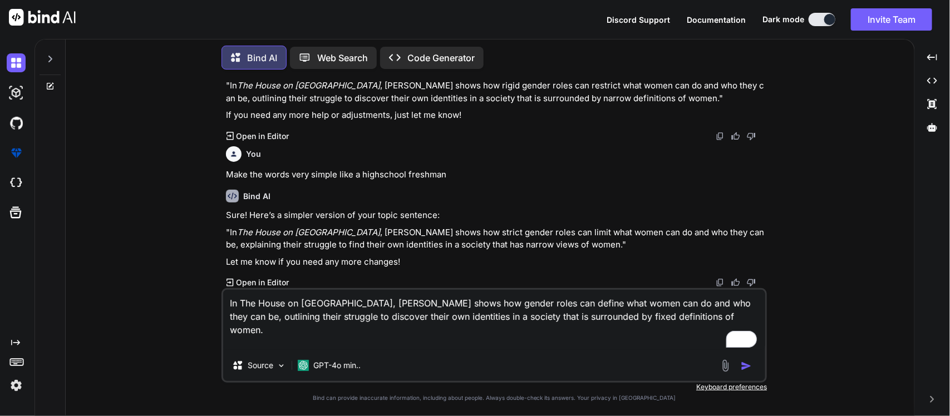
type textarea "In The House on [GEOGRAPHIC_DATA], [PERSON_NAME] shows how gender roles can def…"
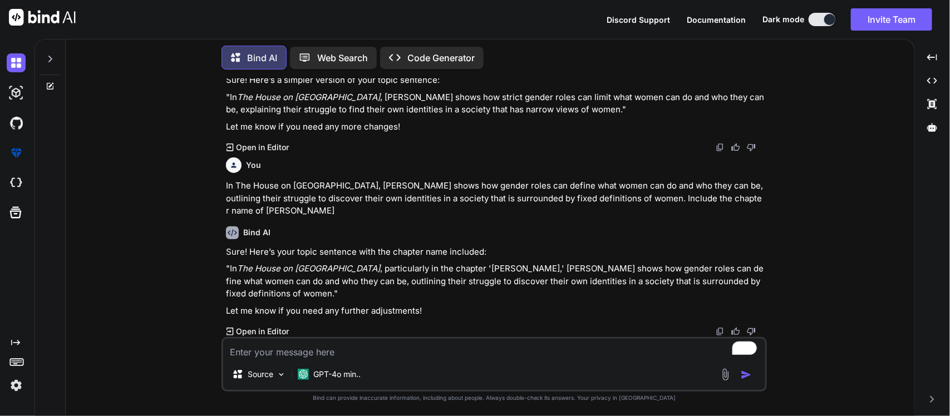
scroll to position [6880, 0]
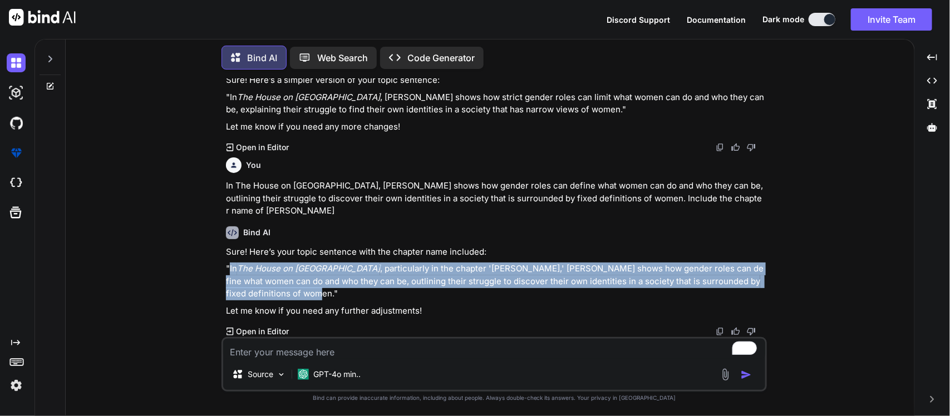
drag, startPoint x: 256, startPoint y: 296, endPoint x: 229, endPoint y: 272, distance: 35.9
click at [229, 272] on p ""In The House on [GEOGRAPHIC_DATA] , particularly in the chapter 'Chanclas,' [P…" at bounding box center [495, 282] width 539 height 38
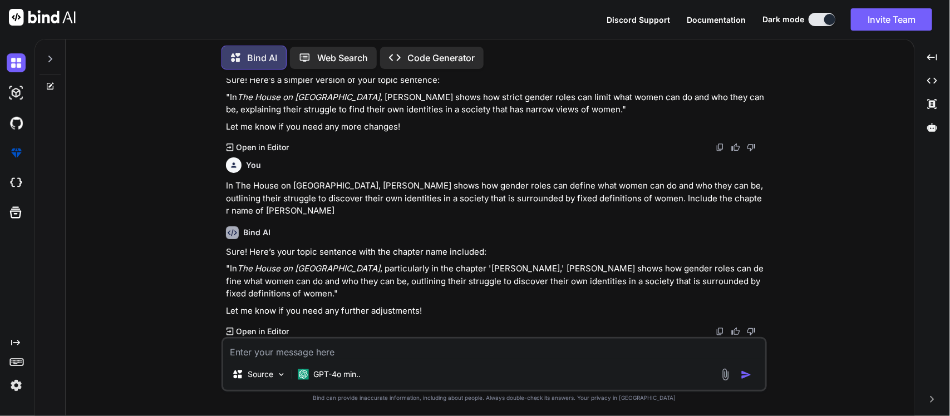
click at [160, 205] on div "You Bind AI Sure! Here are the entries for the chapters up to page 78, followin…" at bounding box center [495, 246] width 840 height 337
